Goal: Ask a question

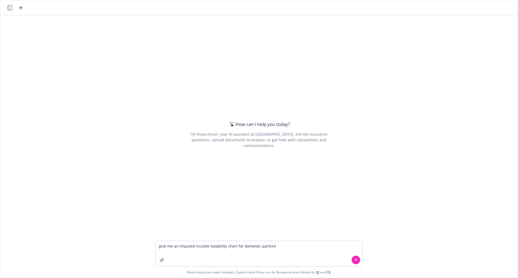
type textarea "give me an imputed income taxability chart for domestic partnres"
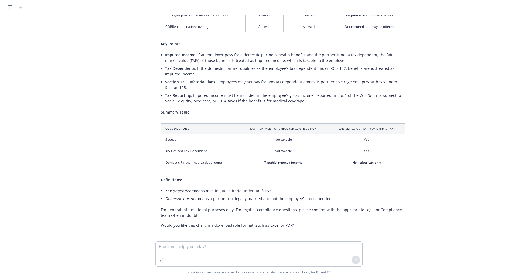
scroll to position [89, 0]
